Goal: Transaction & Acquisition: Purchase product/service

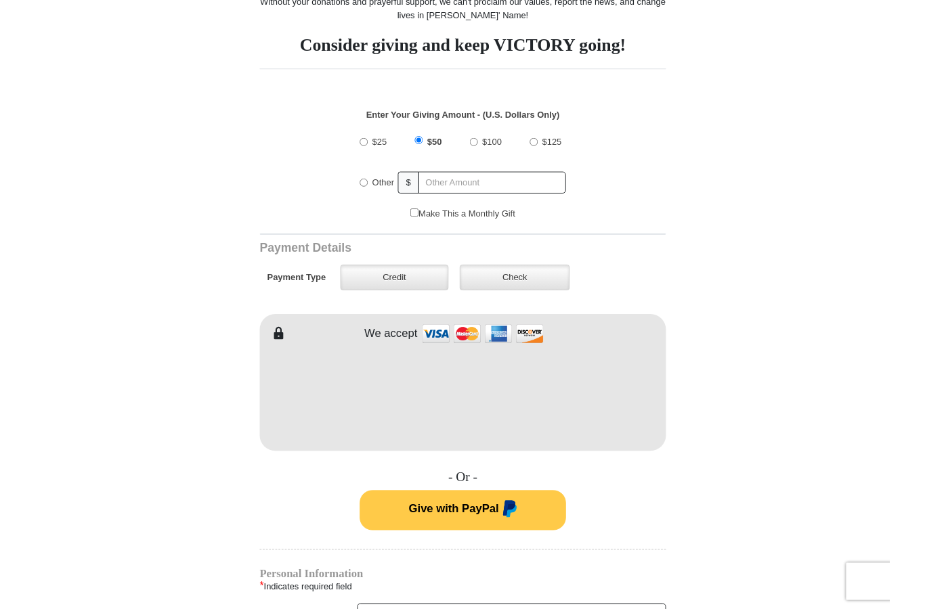
scroll to position [403, 0]
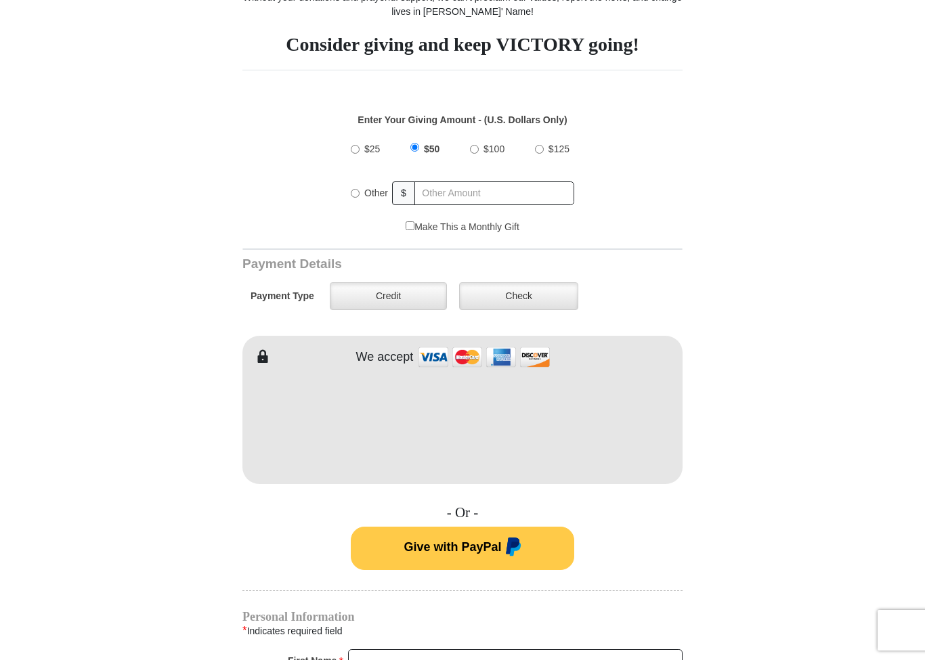
click at [383, 292] on label "Credit" at bounding box center [388, 296] width 117 height 28
click at [0, 0] on input "Credit" at bounding box center [0, 0] width 0 height 0
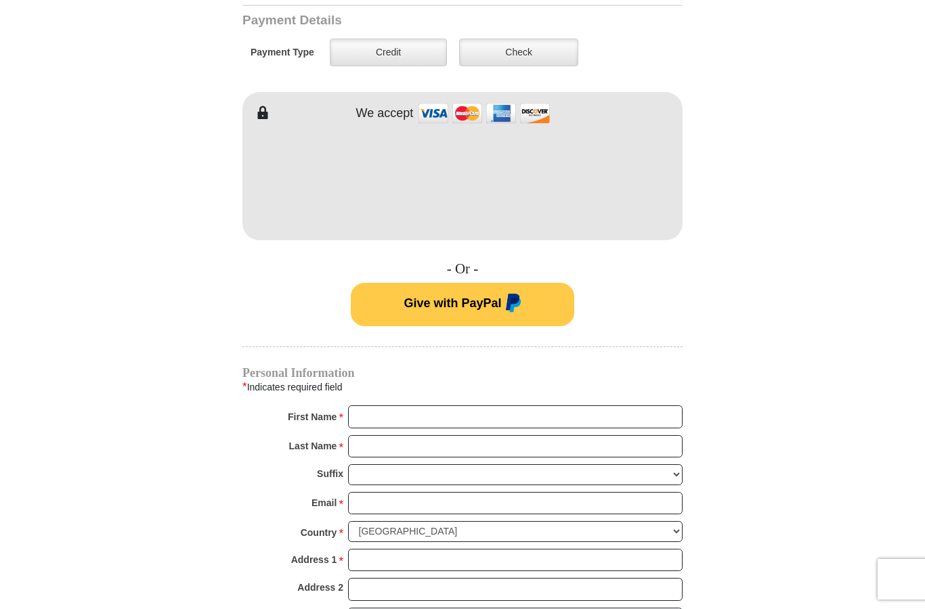
scroll to position [646, 0]
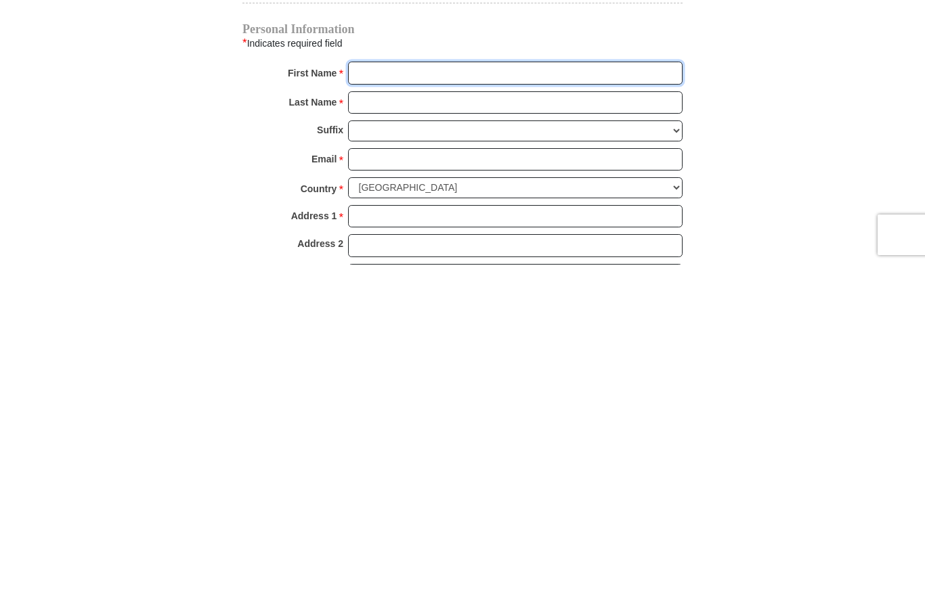
click at [383, 406] on input "First Name *" at bounding box center [515, 417] width 335 height 23
type input "[PERSON_NAME]"
click at [397, 436] on input "Last Name *" at bounding box center [515, 447] width 335 height 23
type input "[PERSON_NAME]"
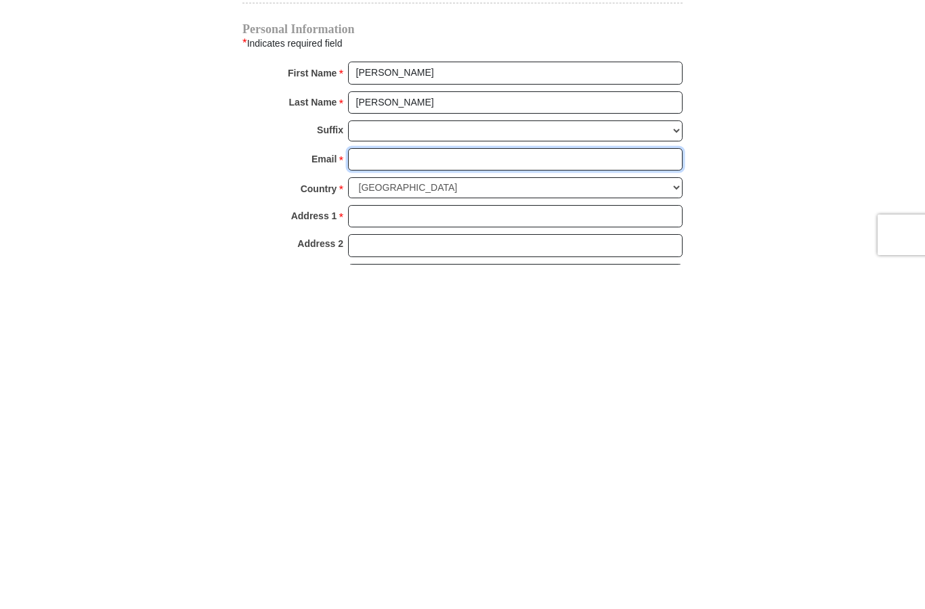
click at [411, 493] on input "Email *" at bounding box center [515, 504] width 335 height 23
type input "[EMAIL_ADDRESS][DOMAIN_NAME]"
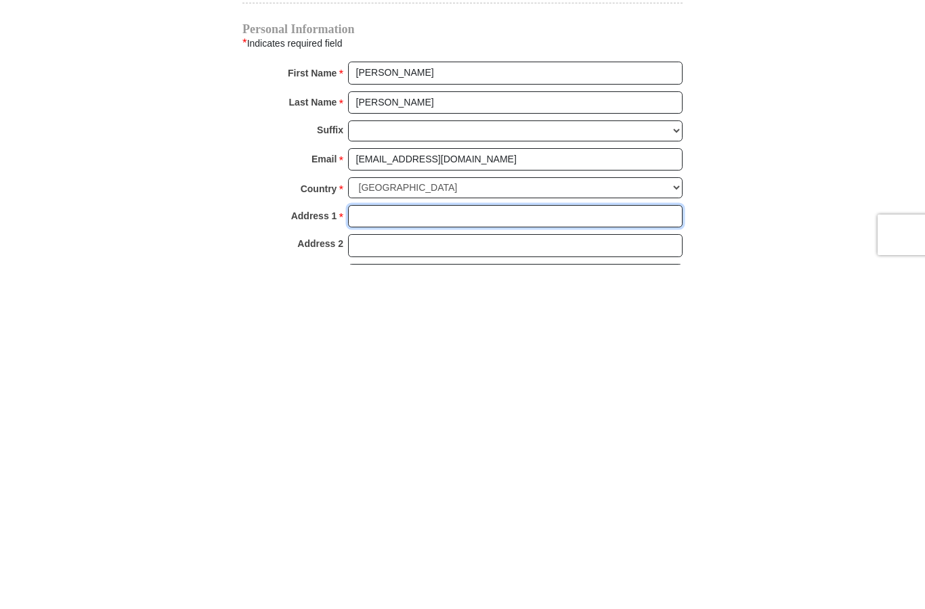
click at [400, 550] on input "Address 1 *" at bounding box center [515, 561] width 335 height 23
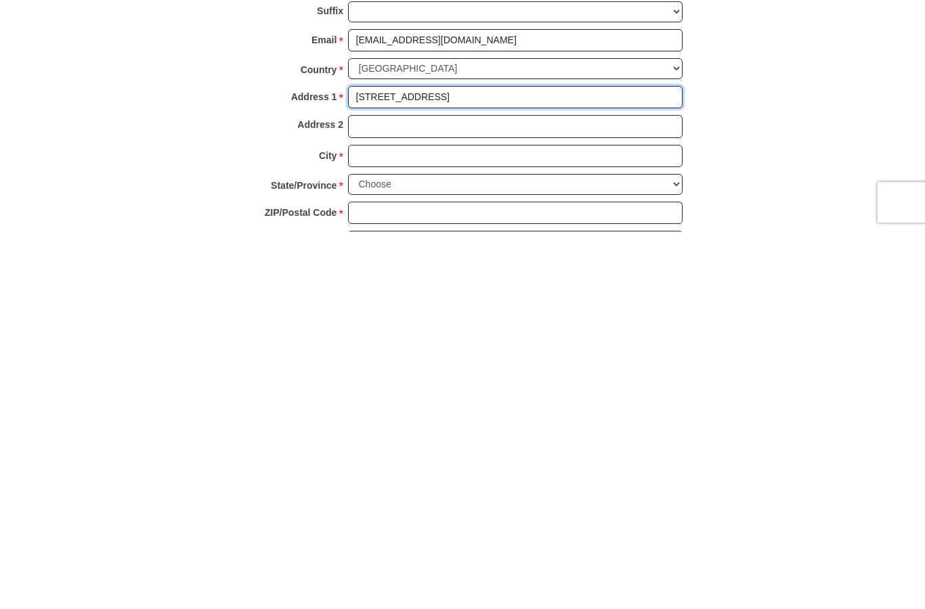
scroll to position [733, 0]
type input "[STREET_ADDRESS]"
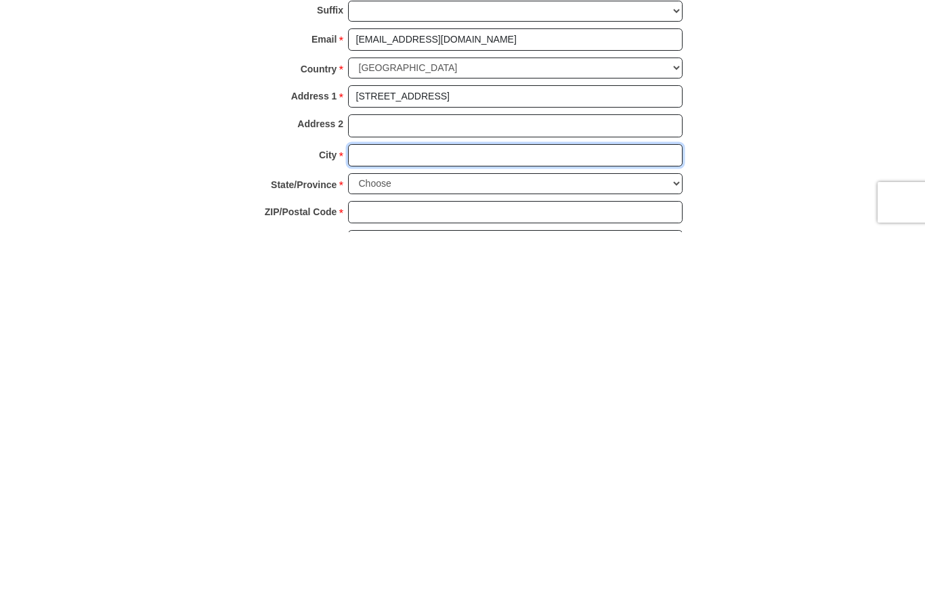
click at [406, 521] on input "City *" at bounding box center [515, 532] width 335 height 23
type input "[GEOGRAPHIC_DATA]"
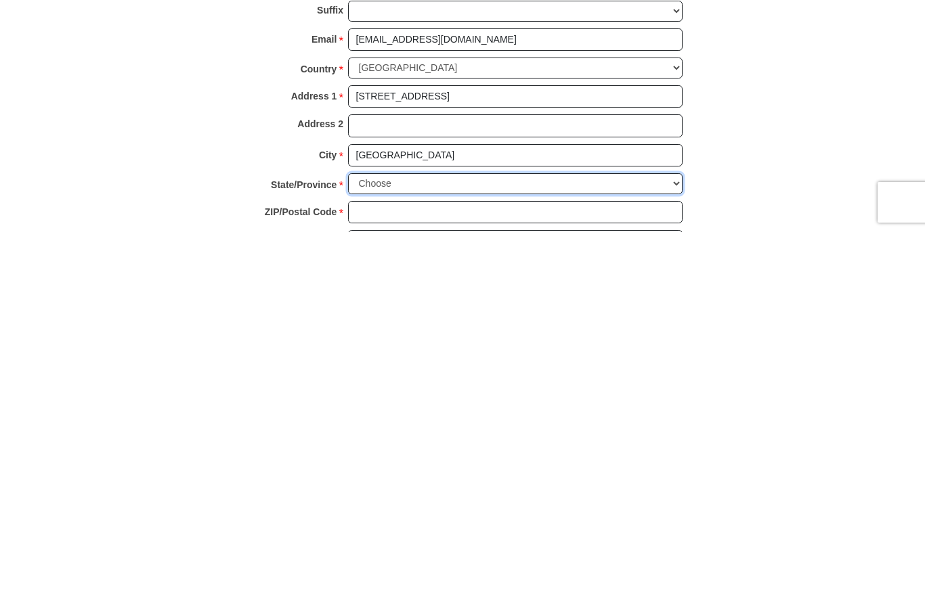
click at [672, 551] on select "Choose [US_STATE] [US_STATE] [US_STATE] [US_STATE] [US_STATE] Armed Forces Amer…" at bounding box center [515, 561] width 335 height 21
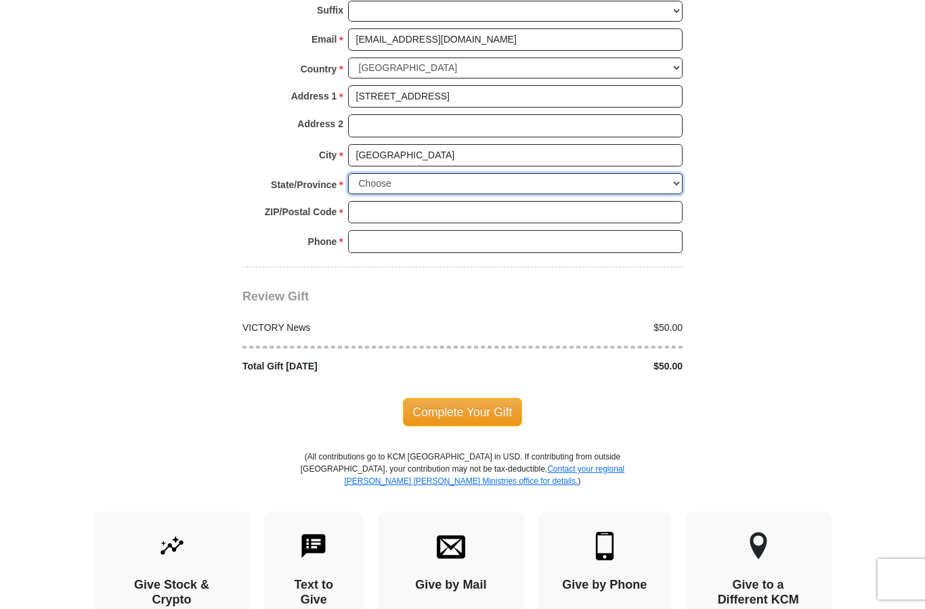
select select "MN"
click at [388, 204] on input "ZIP/Postal Code *" at bounding box center [515, 212] width 335 height 23
type input "55311"
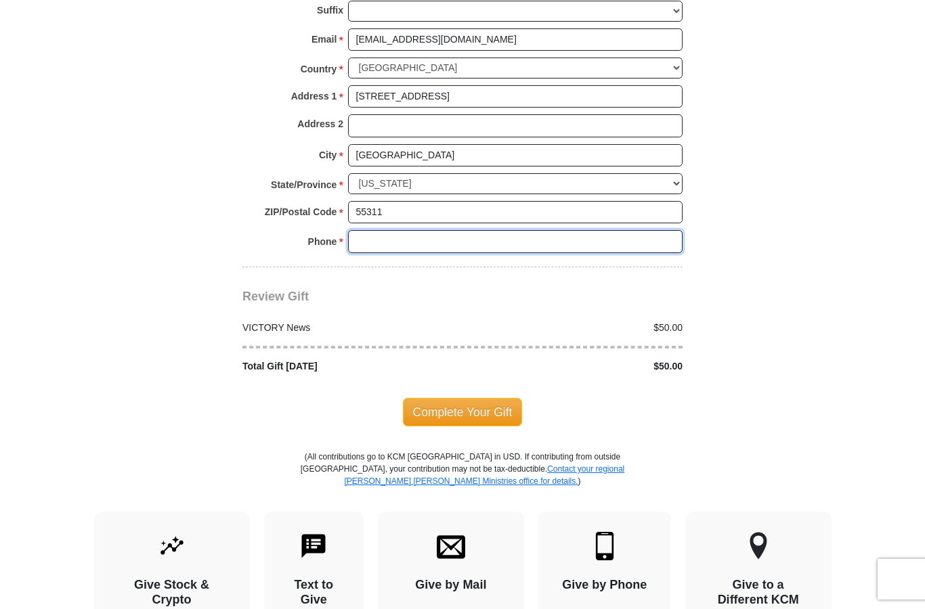
click at [393, 233] on input "Phone * *" at bounding box center [515, 241] width 335 height 23
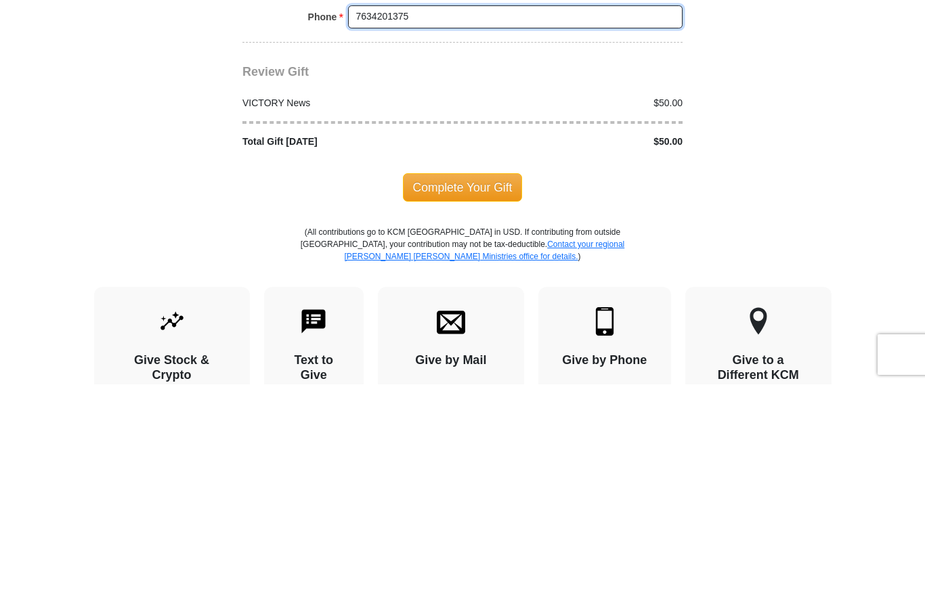
type input "7634201375"
click at [465, 398] on span "Complete Your Gift" at bounding box center [463, 412] width 120 height 28
